Goal: Navigation & Orientation: Find specific page/section

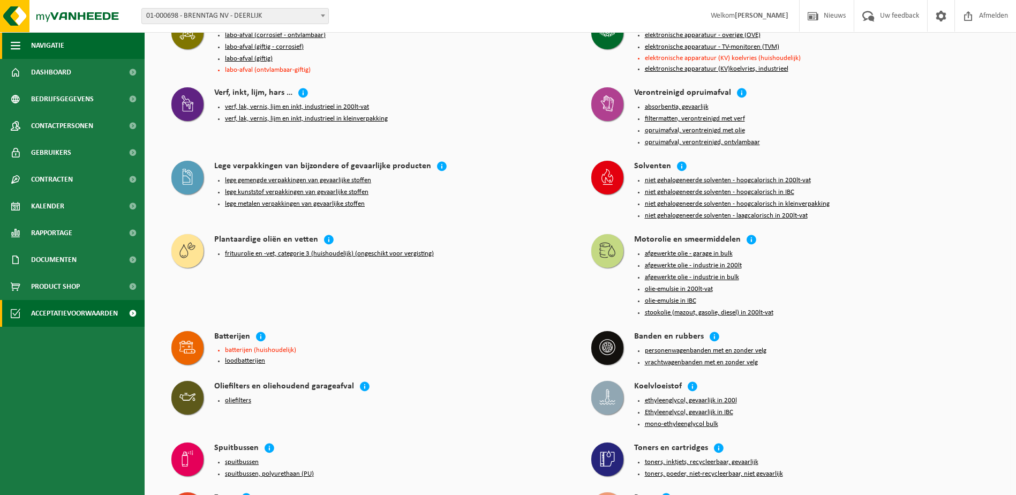
click at [55, 47] on span "Navigatie" at bounding box center [47, 45] width 33 height 27
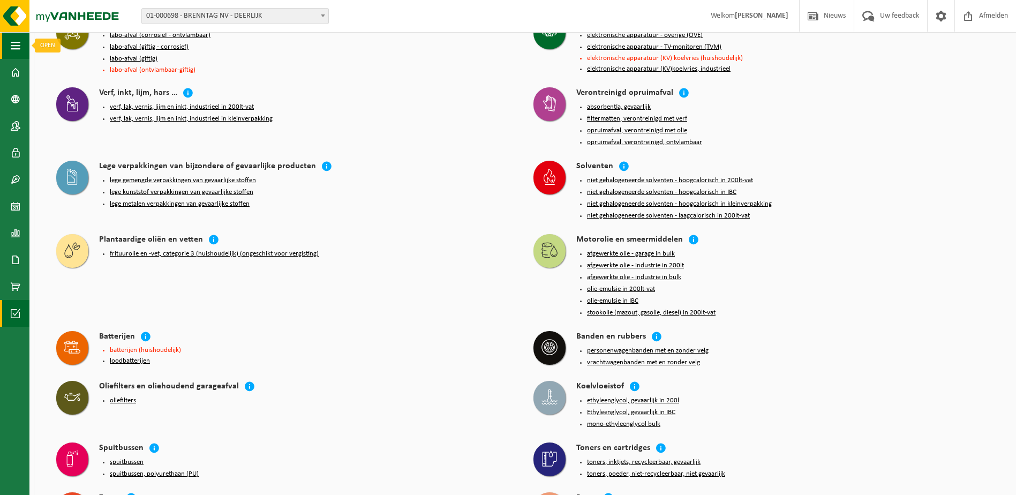
click at [9, 41] on button "Navigatie" at bounding box center [14, 45] width 29 height 27
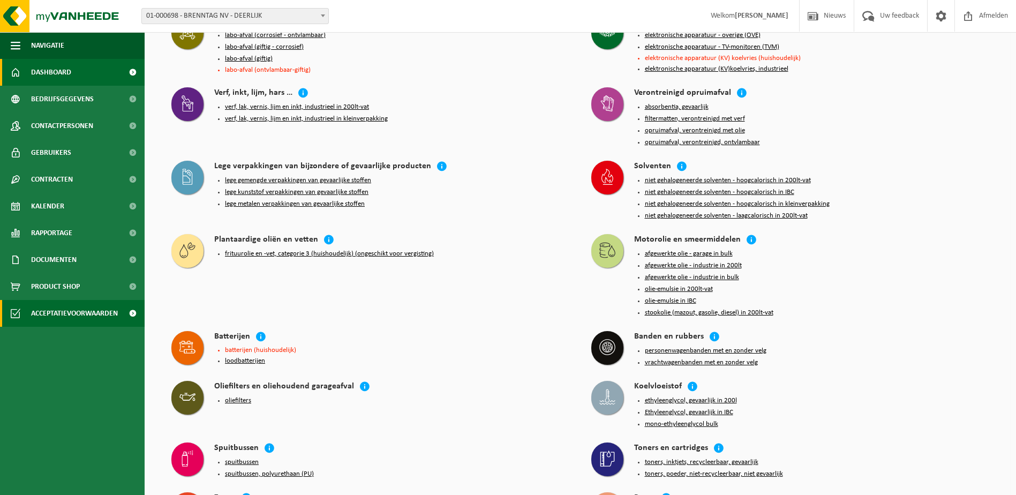
click at [33, 73] on span "Dashboard" at bounding box center [51, 72] width 40 height 27
